Goal: Information Seeking & Learning: Learn about a topic

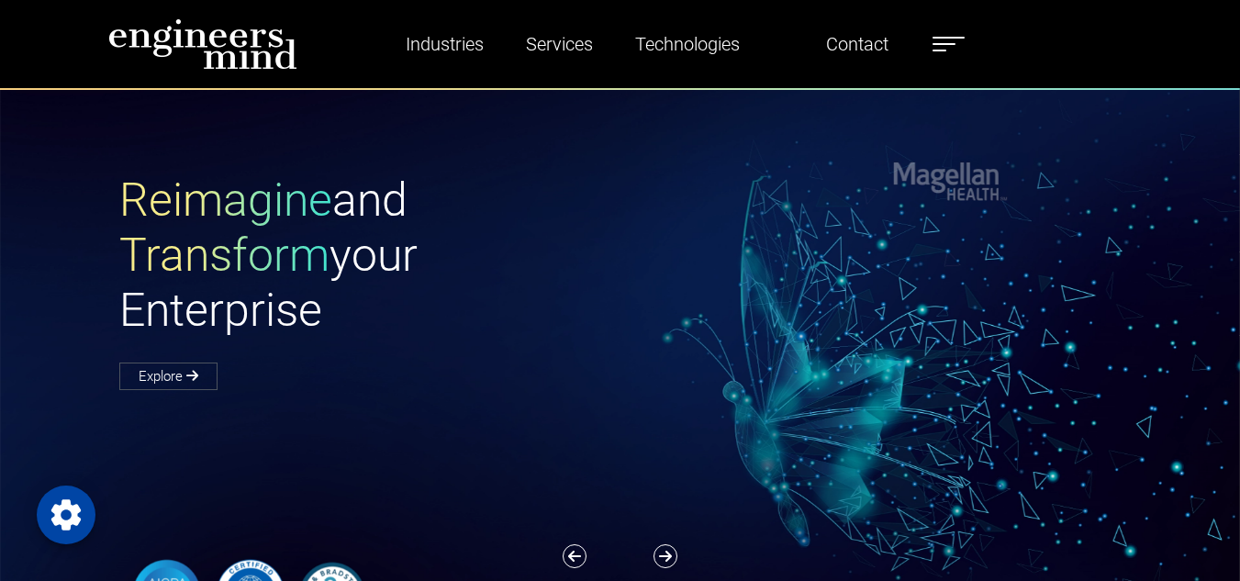
click at [952, 44] on span at bounding box center [943, 44] width 23 height 2
click at [574, 337] on h1 "Reimagine and Transform your Enterprise" at bounding box center [369, 255] width 501 height 165
click at [945, 57] on ul "Industries Financial Services Healthcare Manufacturing Services Digital Transfo…" at bounding box center [664, 44] width 618 height 42
click at [954, 42] on label at bounding box center [948, 44] width 32 height 24
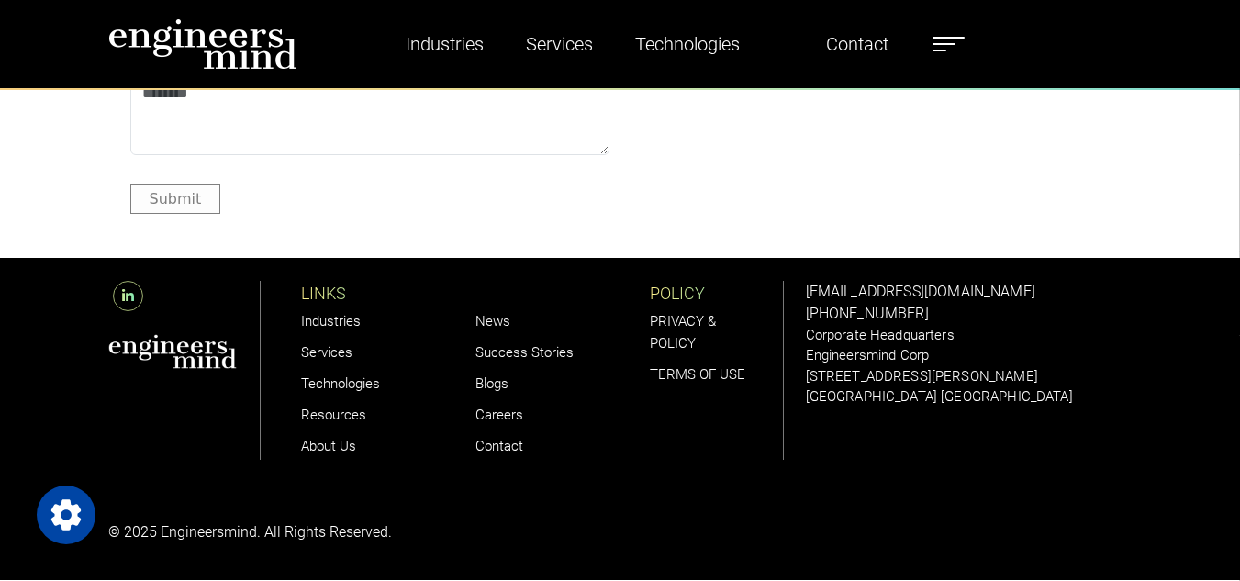
scroll to position [5536, 0]
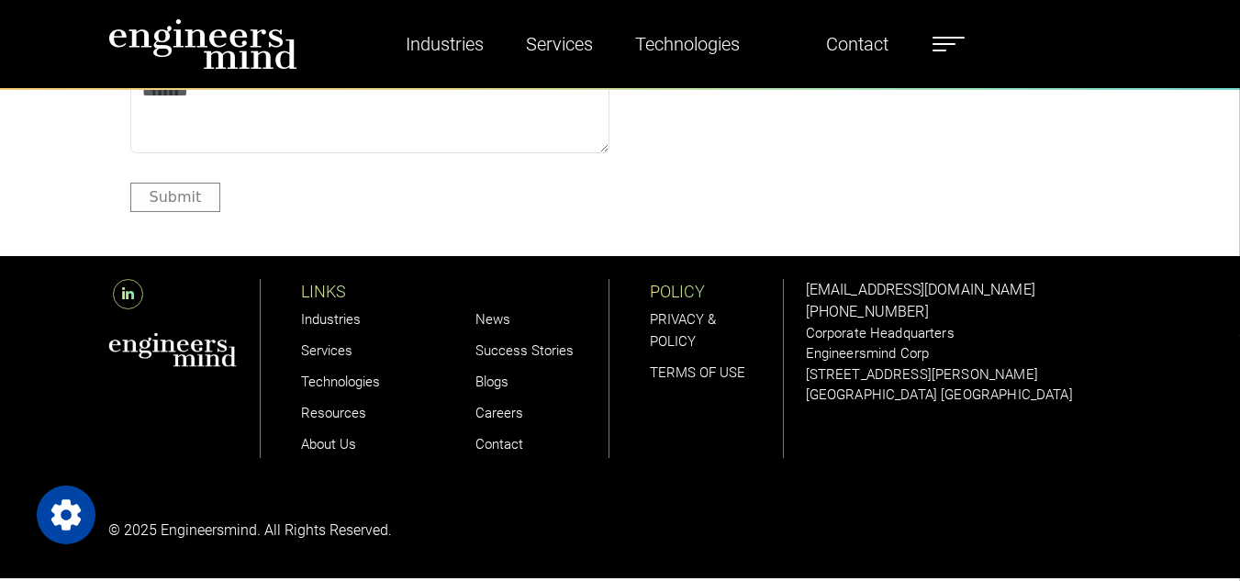
click at [491, 418] on link "Careers" at bounding box center [499, 413] width 48 height 17
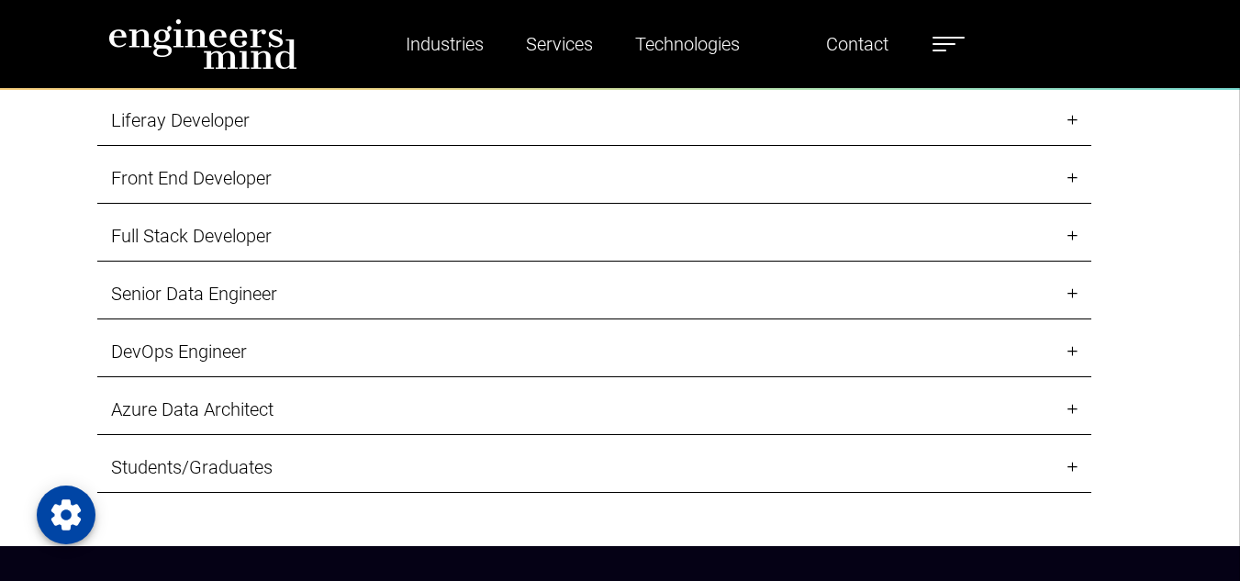
scroll to position [1872, 0]
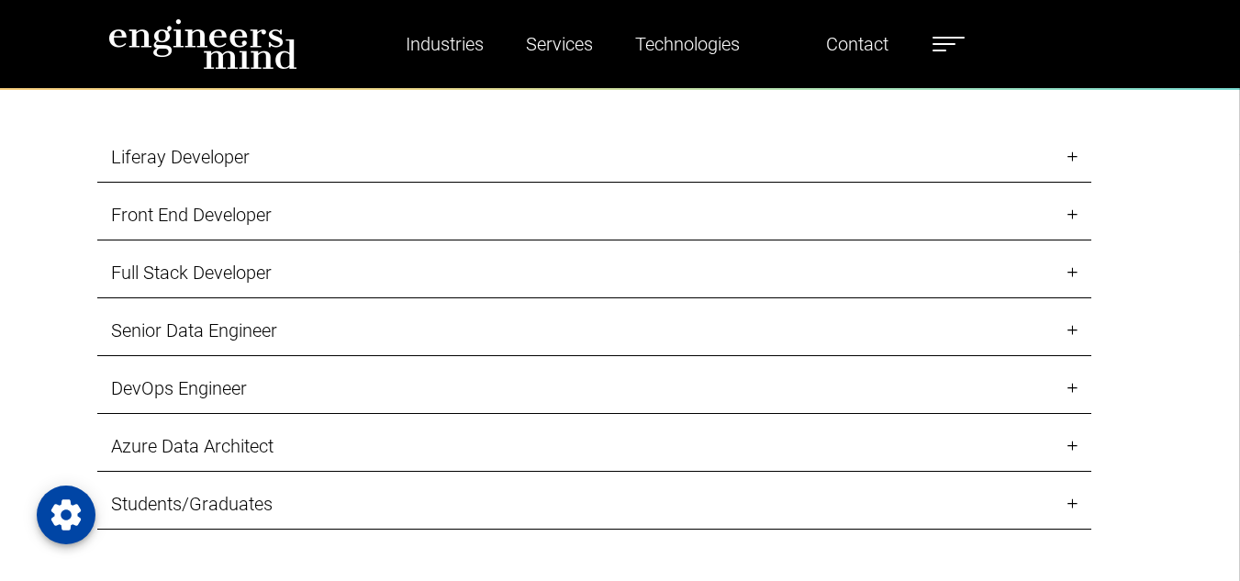
click at [1079, 276] on link "Full Stack Developer" at bounding box center [594, 273] width 994 height 50
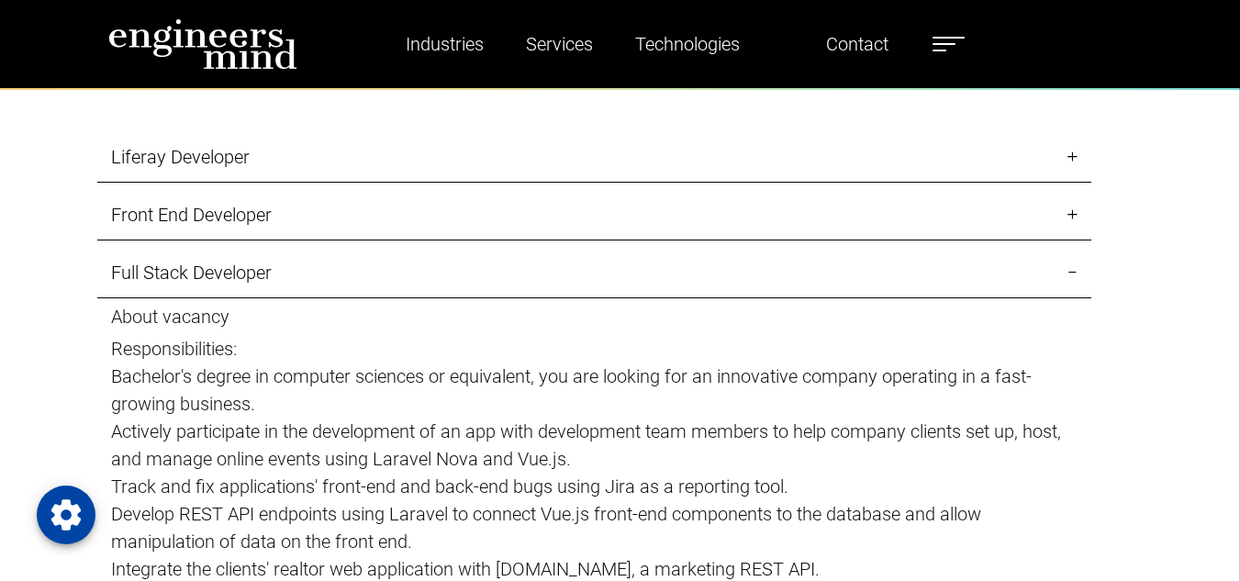
click at [661, 340] on p "Responsibilities:" at bounding box center [594, 349] width 966 height 28
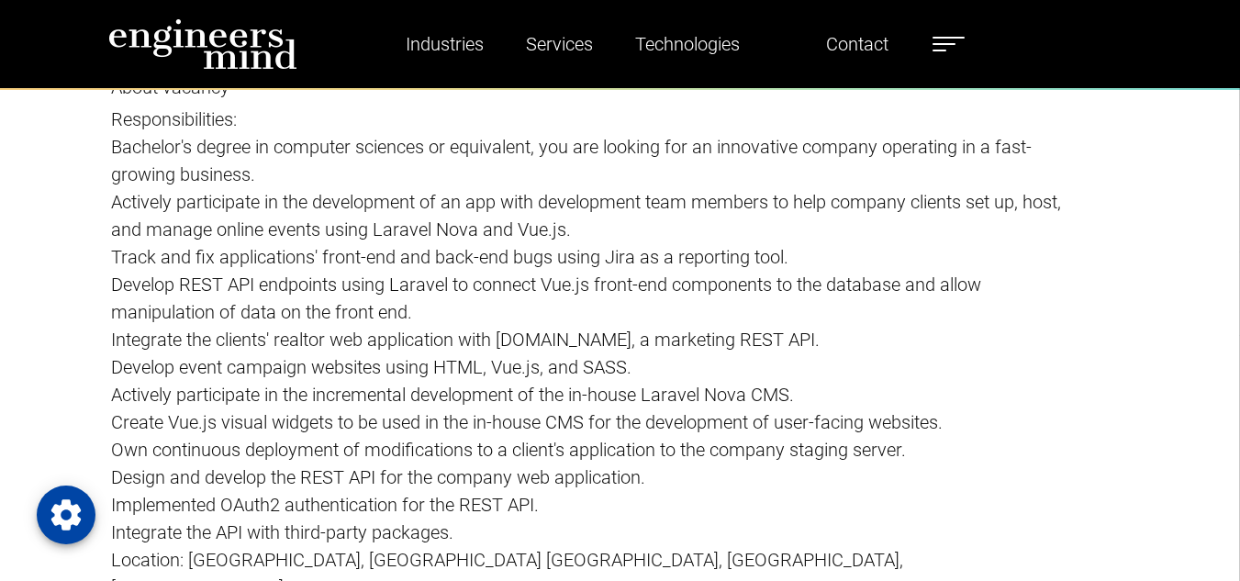
scroll to position [2129, 0]
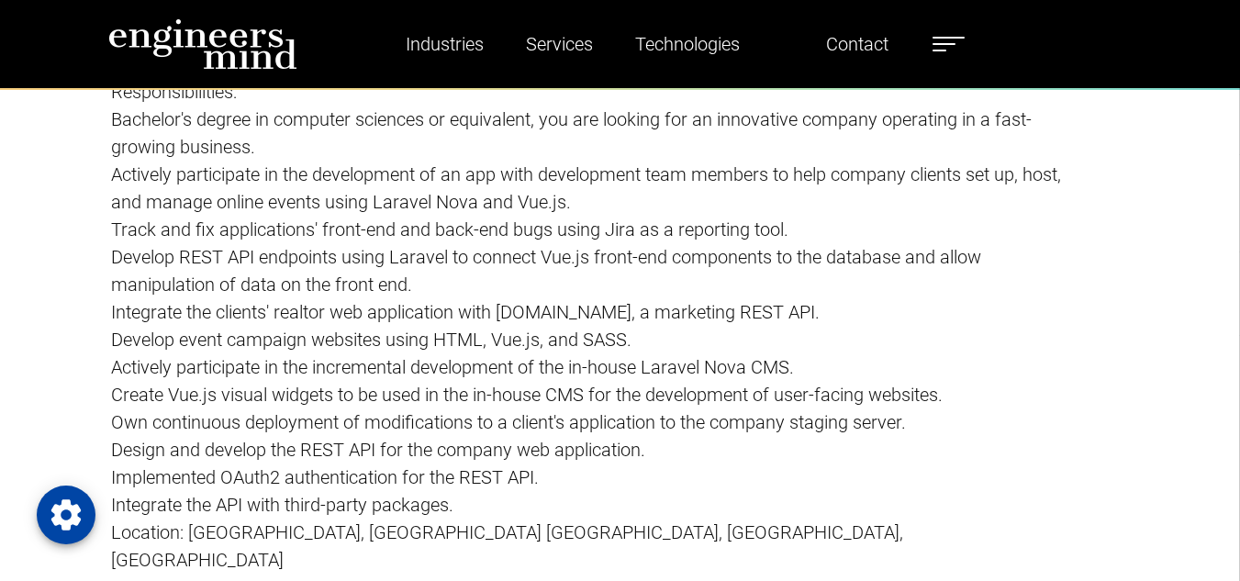
click at [427, 218] on p "Track and fix applications' front-end and back-end bugs using Jira as a reporti…" at bounding box center [594, 230] width 966 height 28
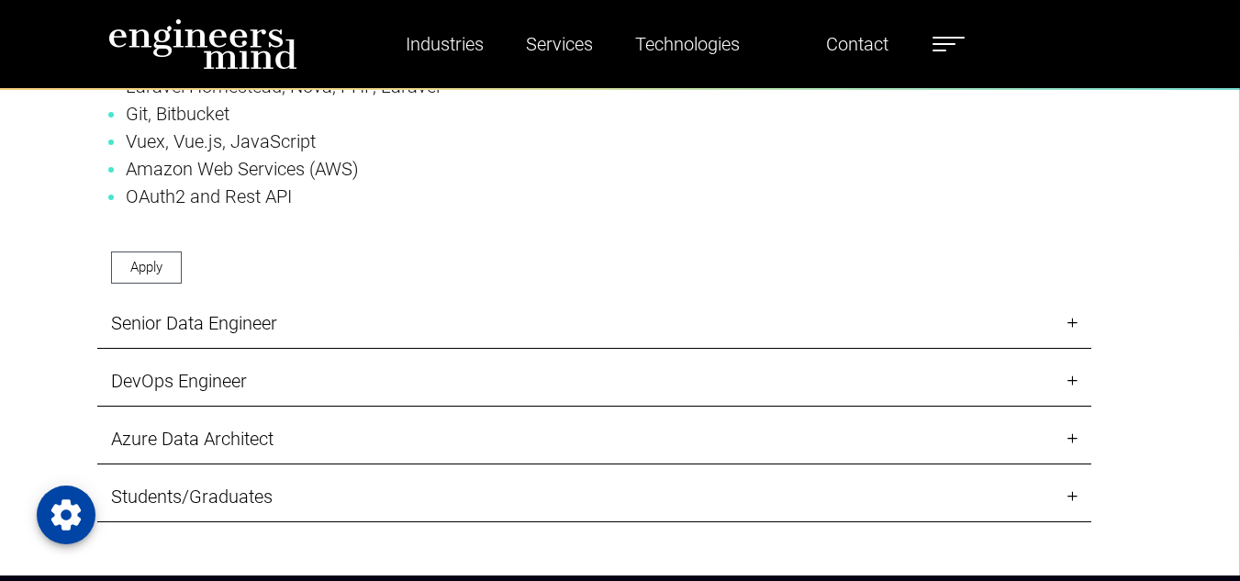
scroll to position [2716, 0]
